Goal: Task Accomplishment & Management: Manage account settings

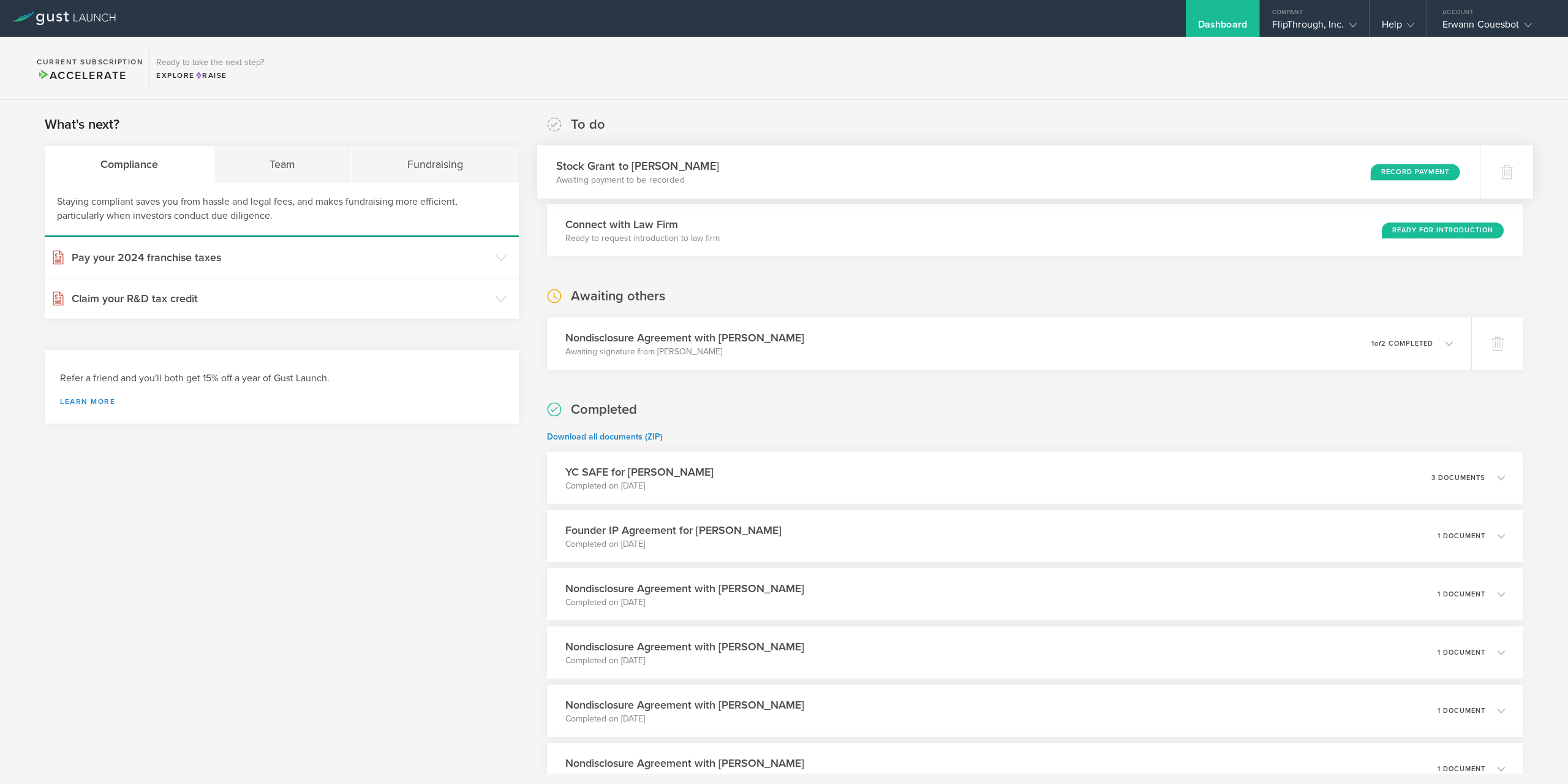
click at [1387, 171] on div "Record Payment" at bounding box center [1415, 172] width 89 height 17
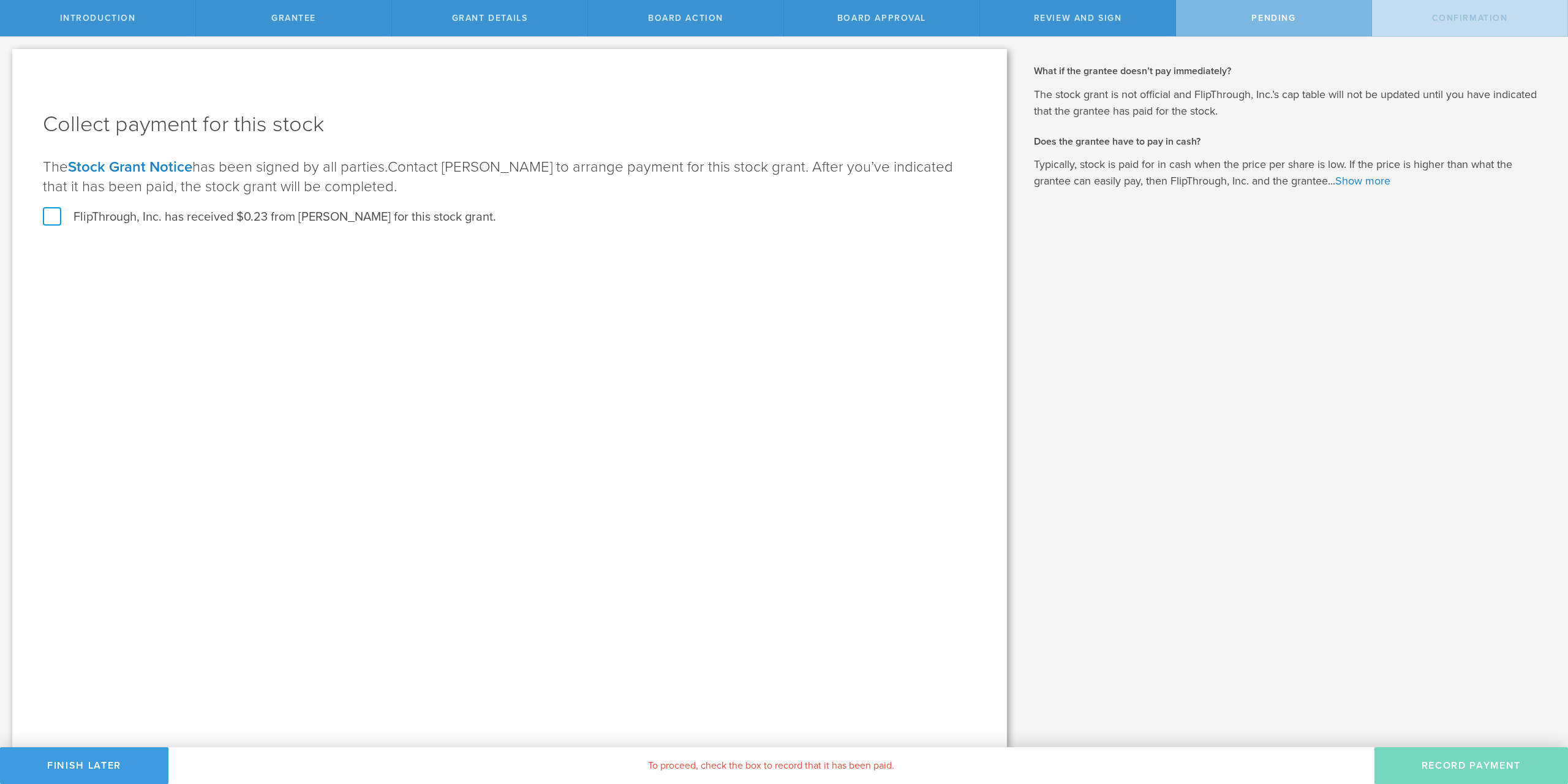
drag, startPoint x: 167, startPoint y: 227, endPoint x: 173, endPoint y: 221, distance: 8.5
click at [167, 227] on div "Collect payment for this stock The Stock Grant Notice has been signed by all pa…" at bounding box center [510, 177] width 933 height 134
click at [48, 216] on label "FlipThrough, Inc. has received $0.23 from David Murdock for this stock grant." at bounding box center [269, 217] width 453 height 16
click at [0, 0] on input "FlipThrough, Inc. has received $0.23 from David Murdock for this stock grant." at bounding box center [0, 0] width 0 height 0
click at [1445, 773] on button "Record Payment" at bounding box center [1470, 764] width 193 height 36
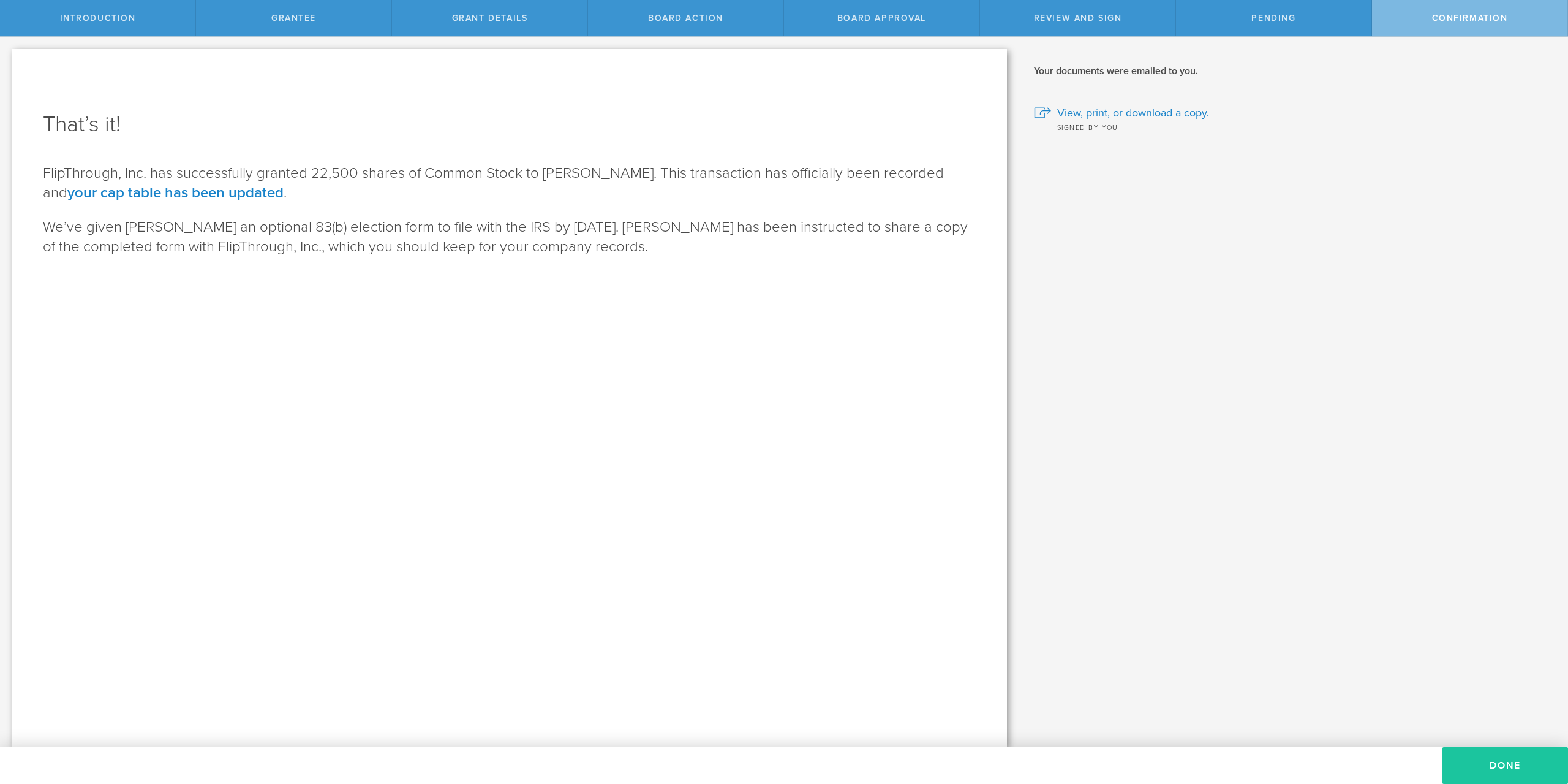
click at [1492, 764] on button "Done" at bounding box center [1505, 764] width 126 height 36
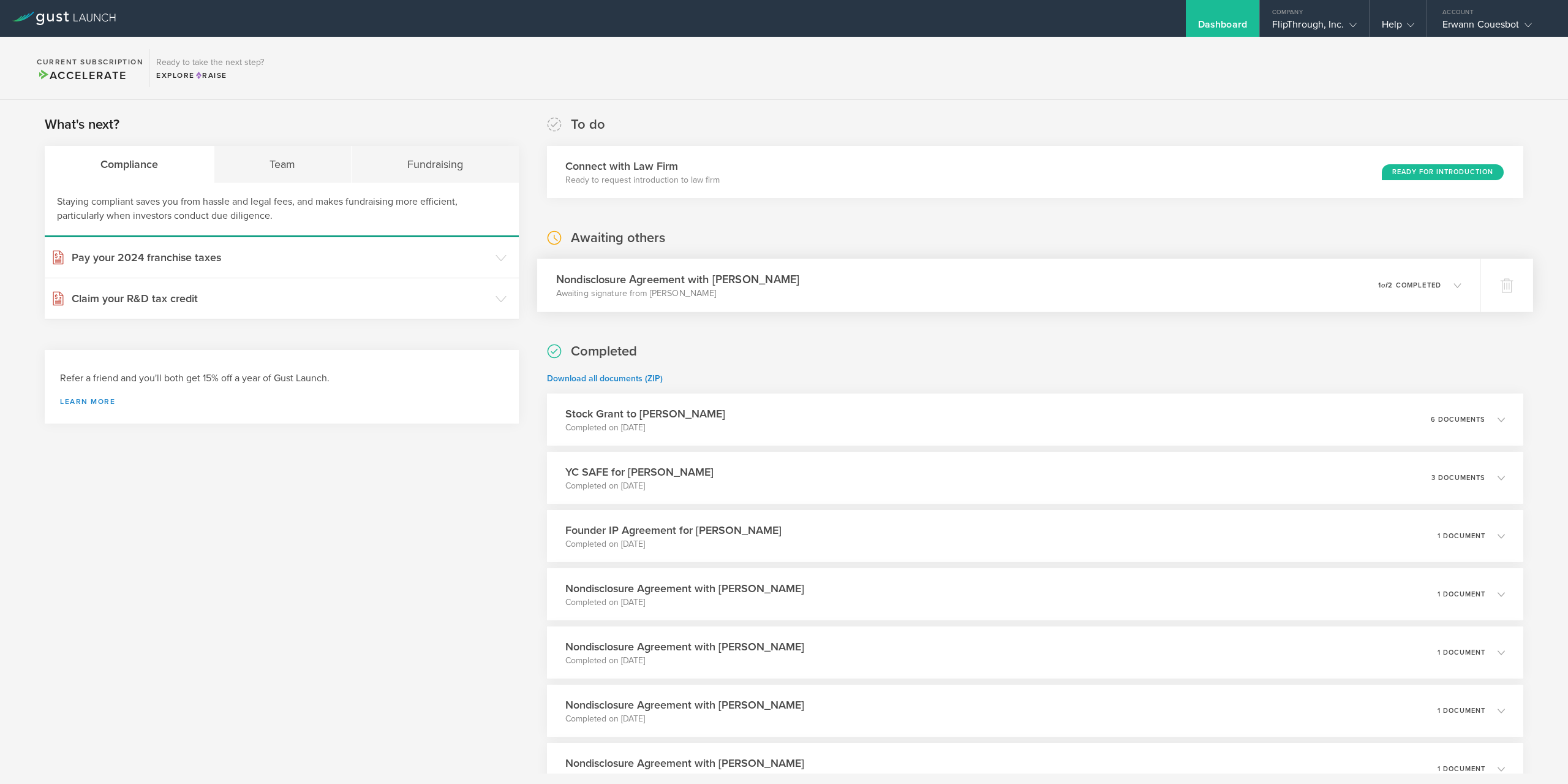
click at [932, 297] on div "Nondisclosure Agreement with David Schultz Awaiting signature from David Schult…" at bounding box center [1008, 285] width 943 height 53
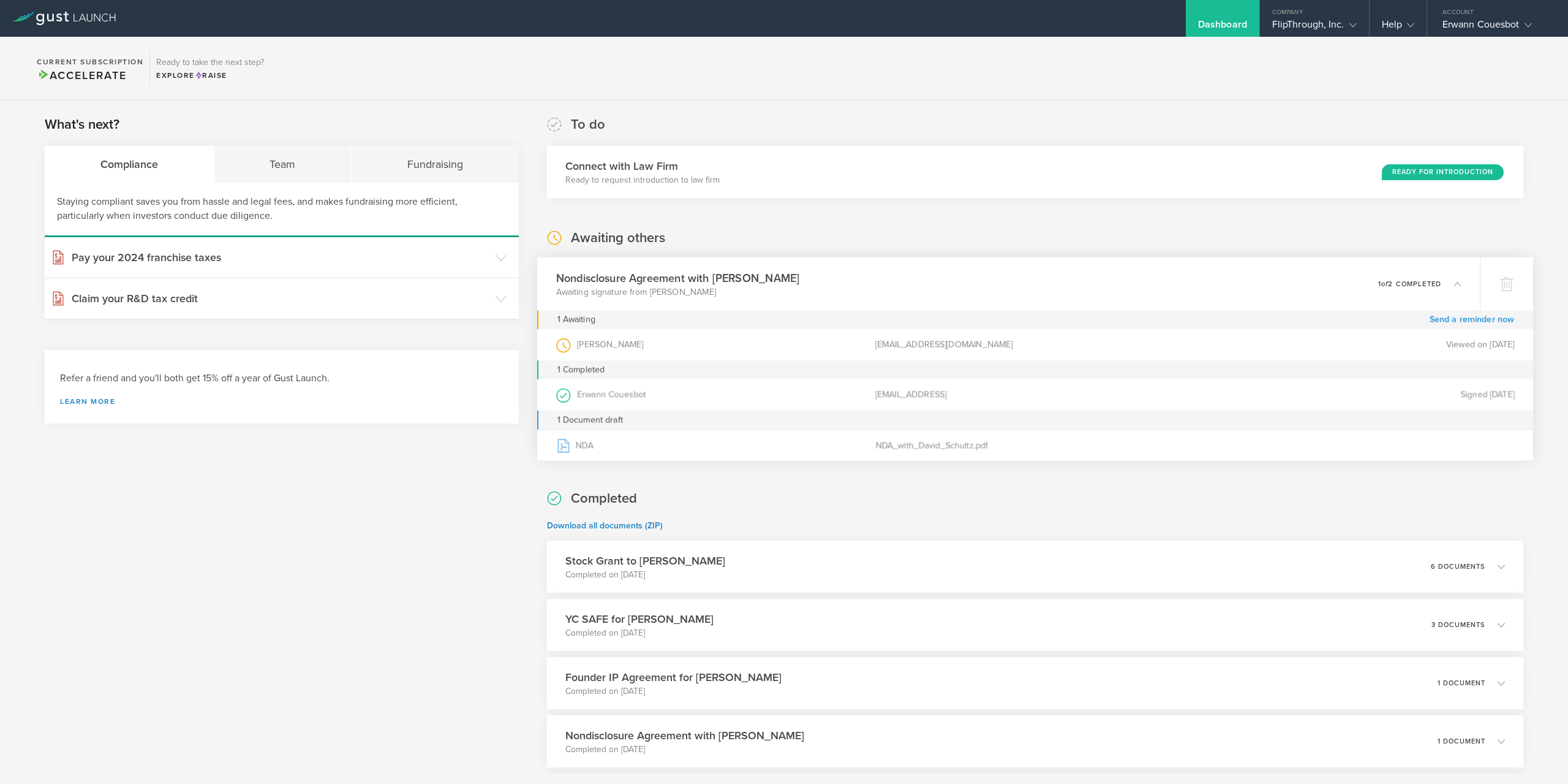
click at [1459, 318] on link "Send a reminder now" at bounding box center [1472, 319] width 85 height 19
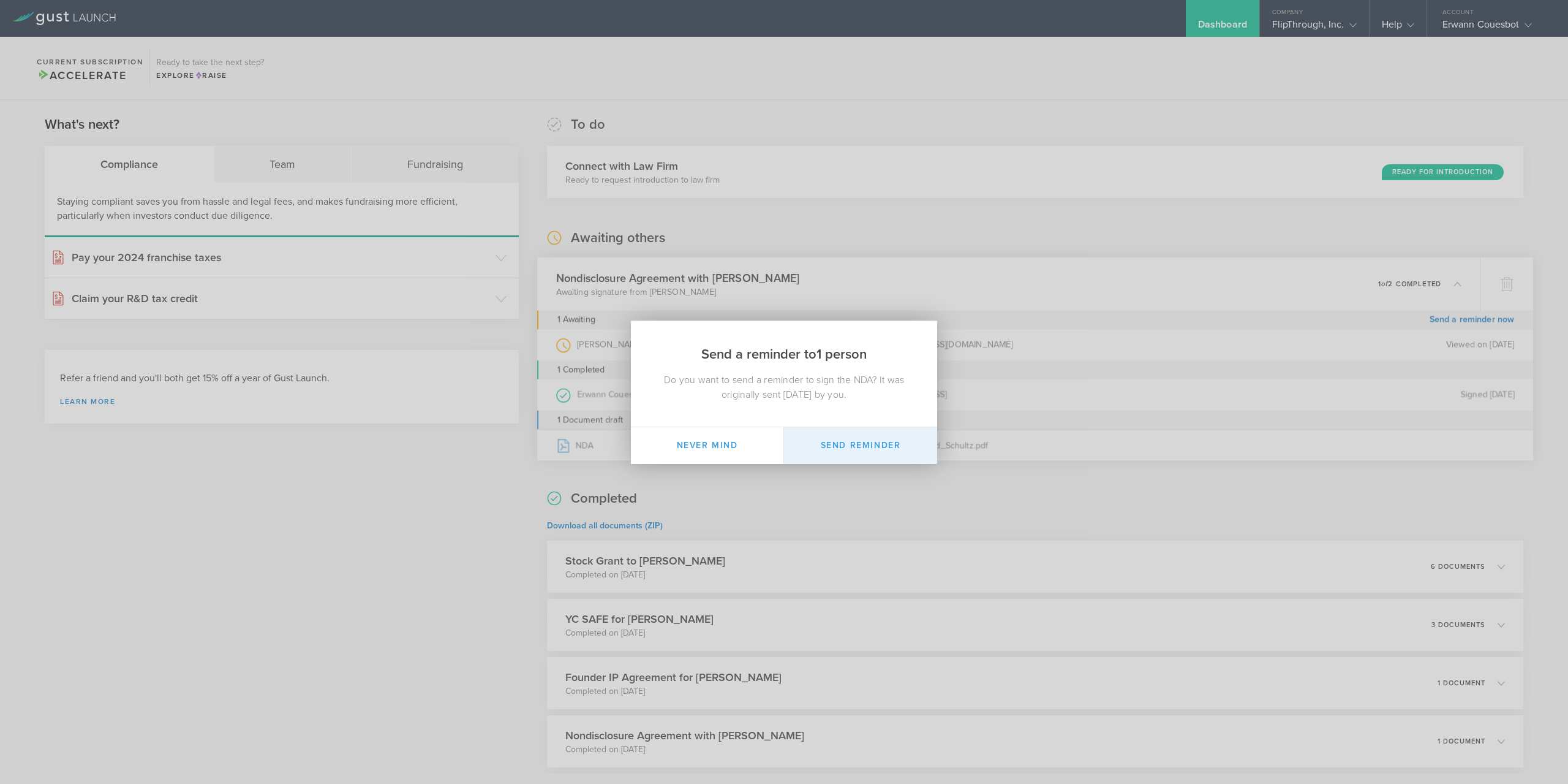
click at [855, 447] on button "Send Reminder" at bounding box center [860, 445] width 153 height 36
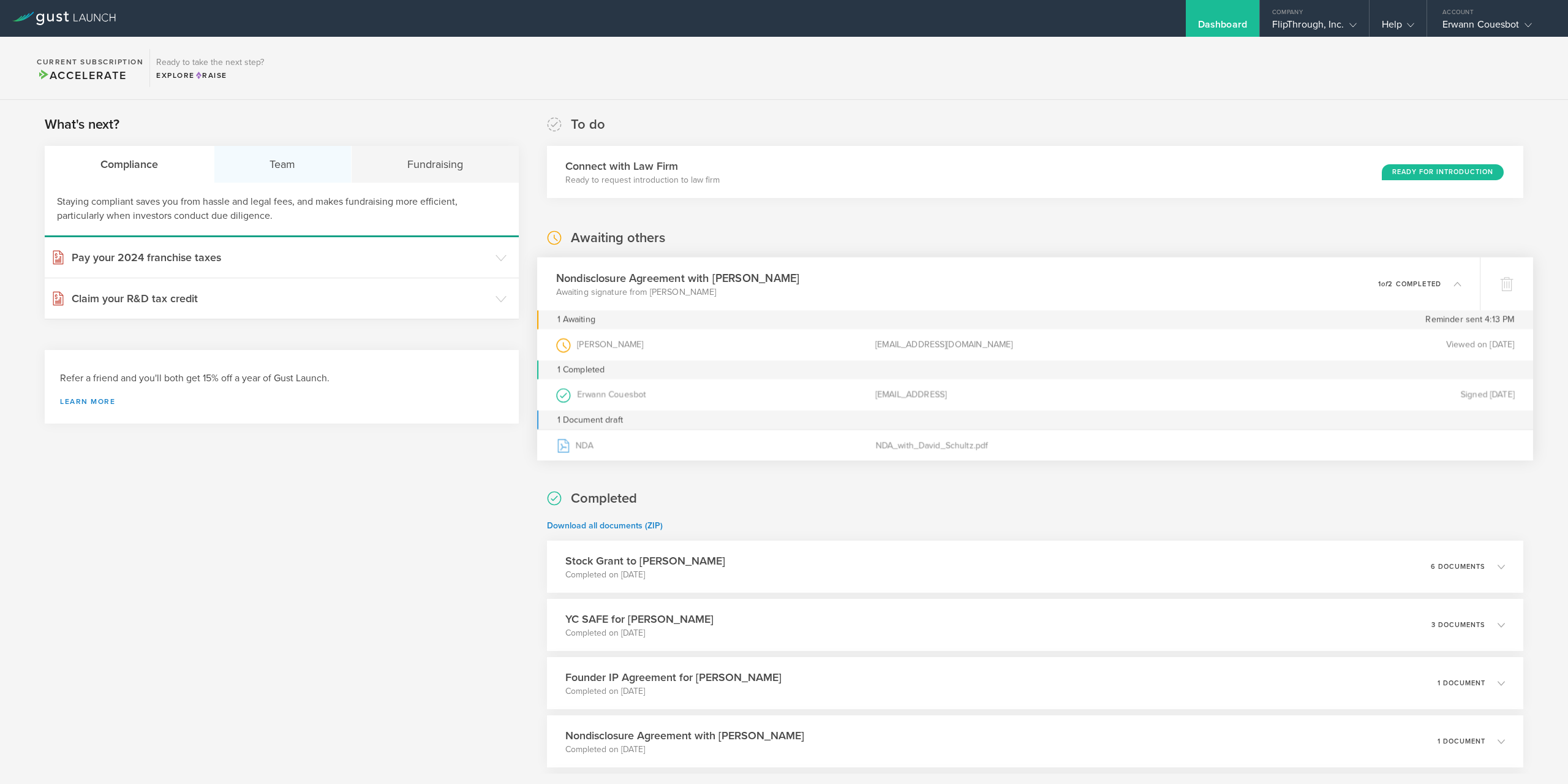
click at [278, 155] on div "Team" at bounding box center [283, 163] width 137 height 36
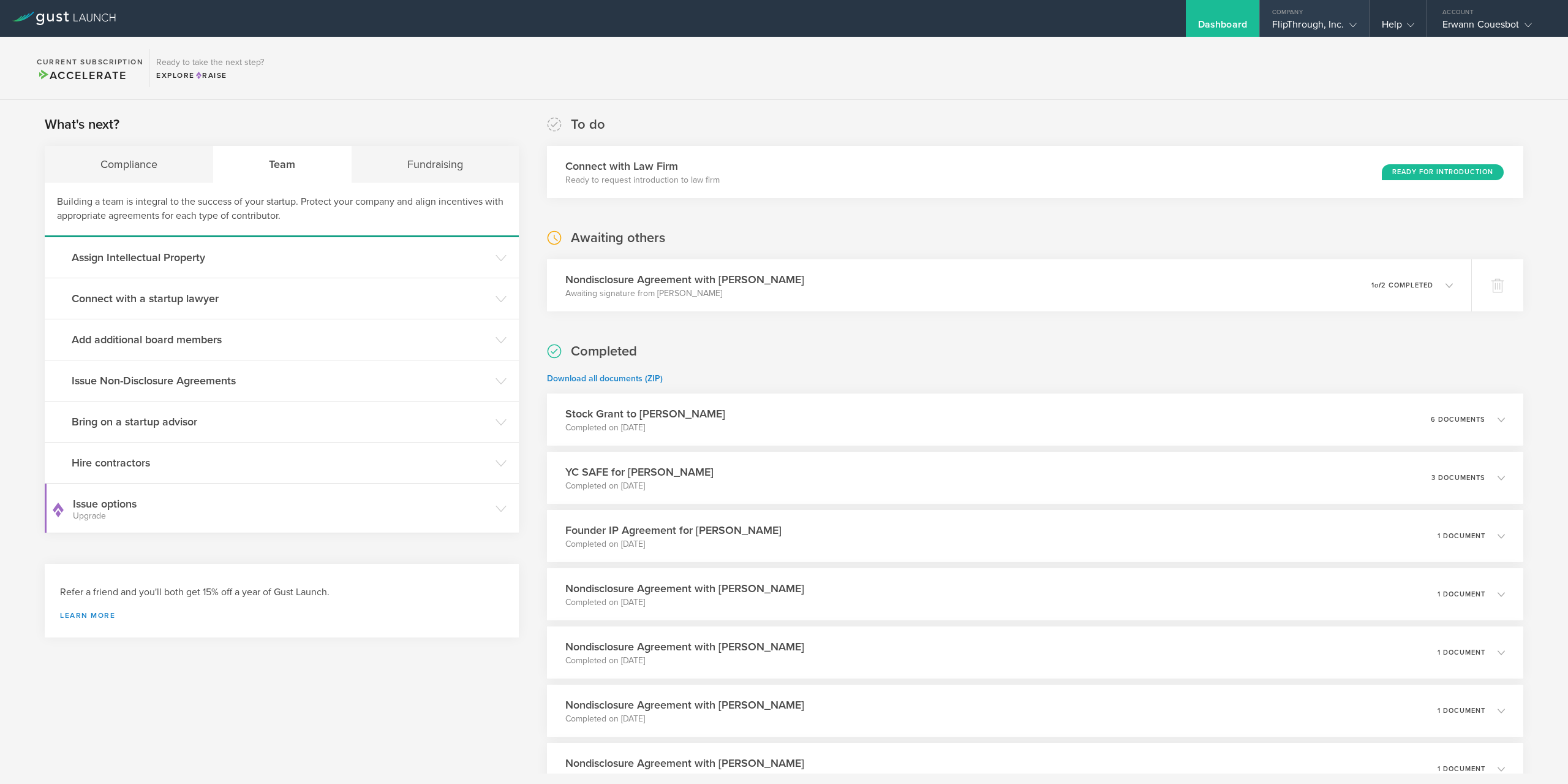
click at [1351, 25] on icon at bounding box center [1352, 25] width 7 height 7
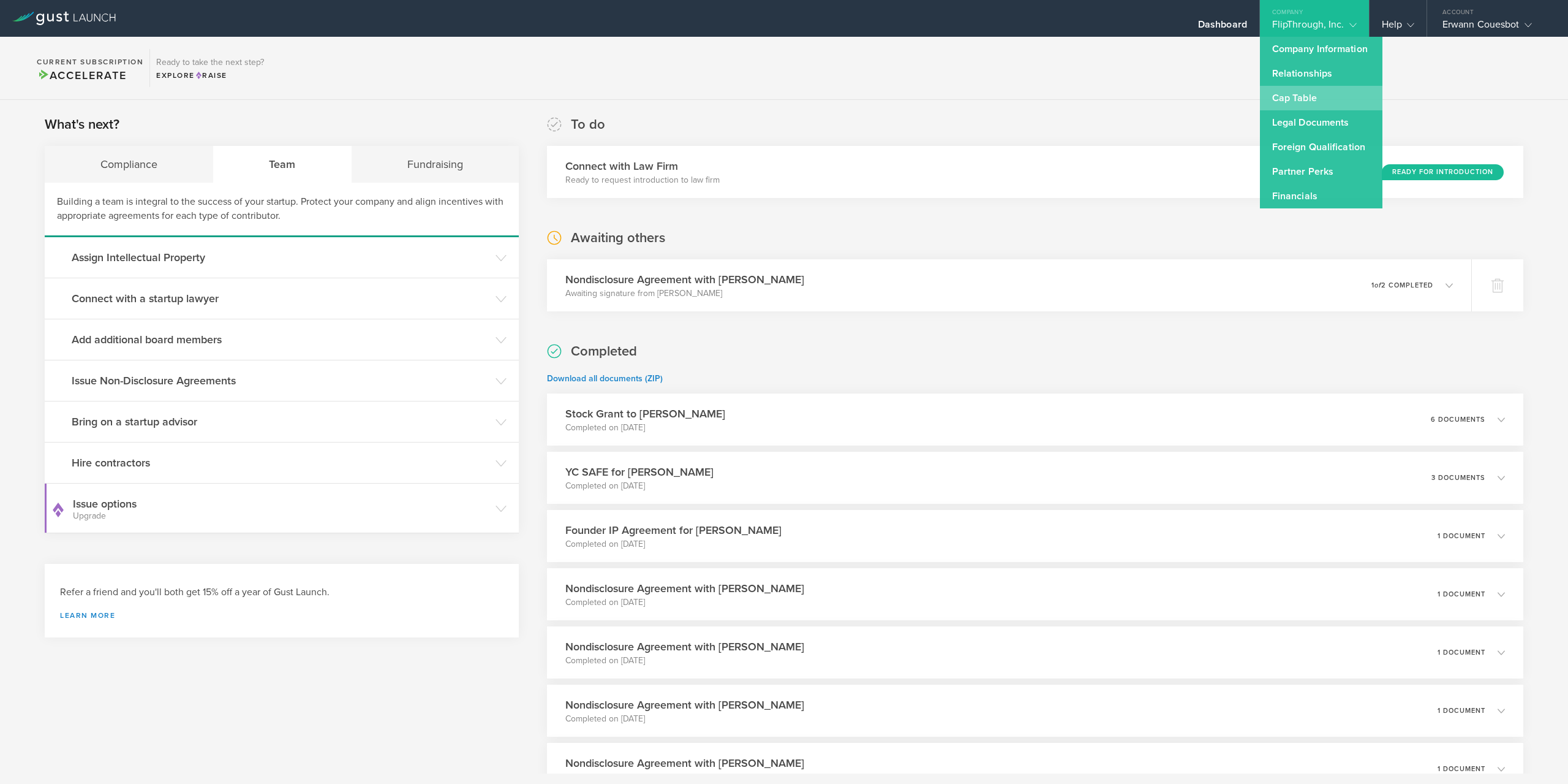
click at [1312, 98] on link "Cap Table" at bounding box center [1321, 97] width 123 height 25
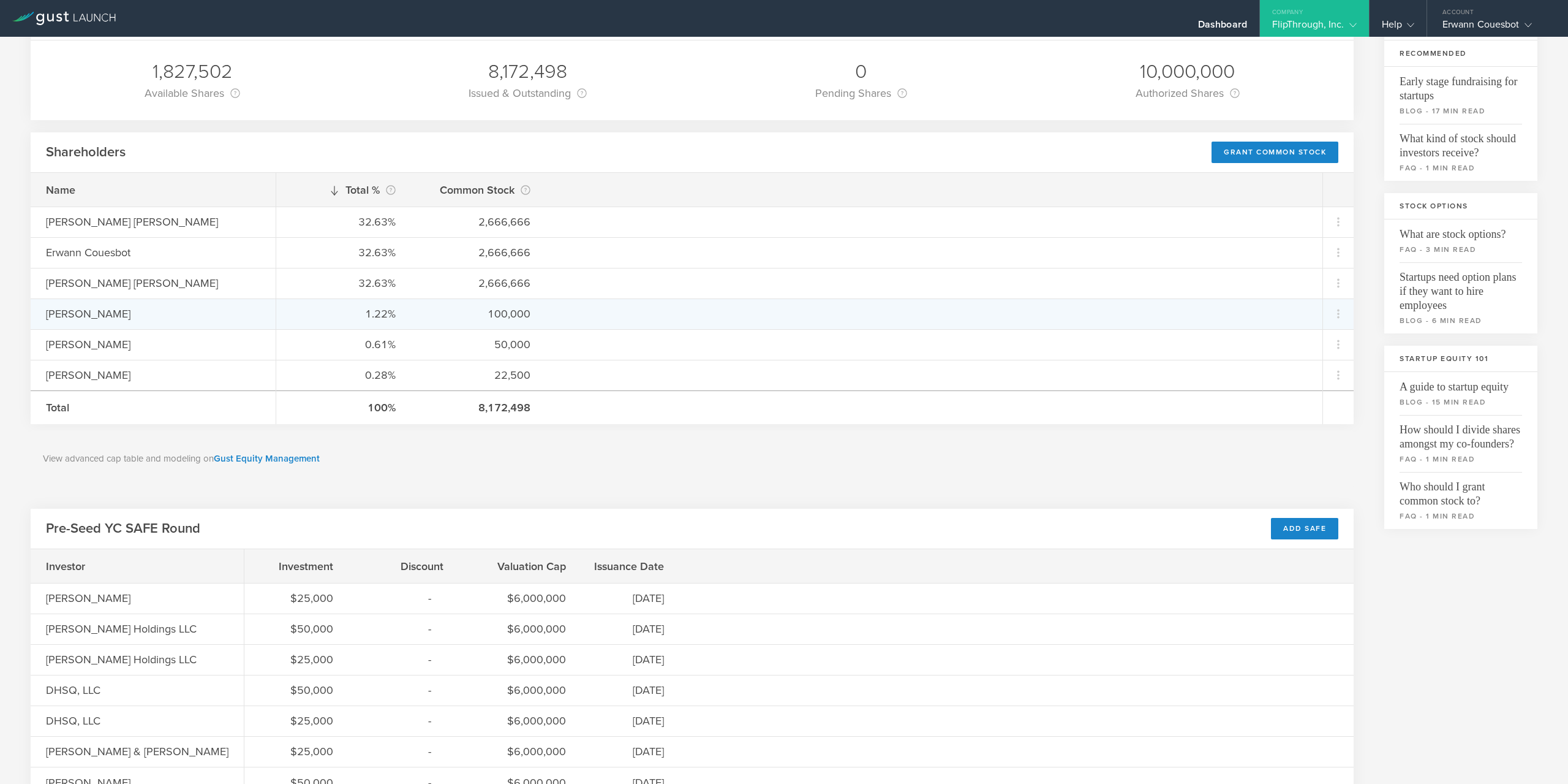
scroll to position [243, 0]
